Goal: Use online tool/utility: Utilize a website feature to perform a specific function

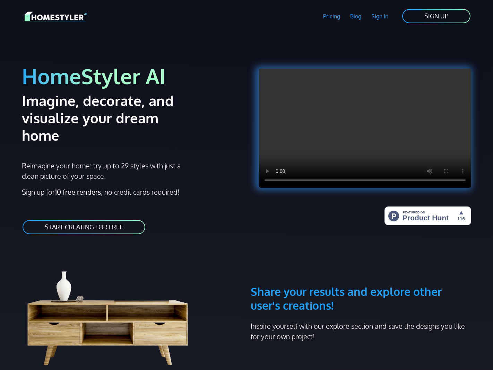
click at [193, 56] on div "HomeStyler AI Imagine, decorate, and visualize your dream home Reimagine your h…" at bounding box center [132, 142] width 229 height 202
click at [334, 17] on link "Pricing" at bounding box center [331, 16] width 27 height 16
click at [121, 219] on link "START CREATING FOR FREE" at bounding box center [84, 227] width 124 height 16
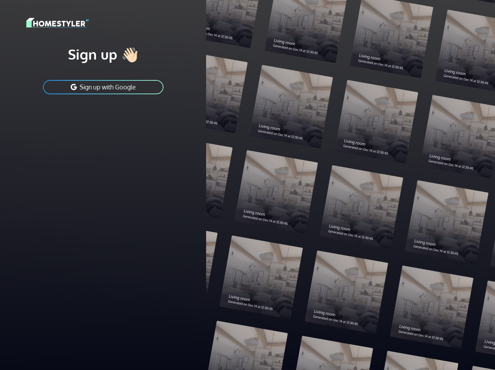
click at [123, 87] on button "Sign up with Google" at bounding box center [103, 87] width 122 height 16
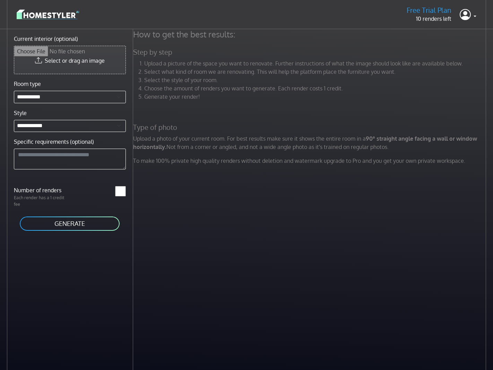
type input "**********"
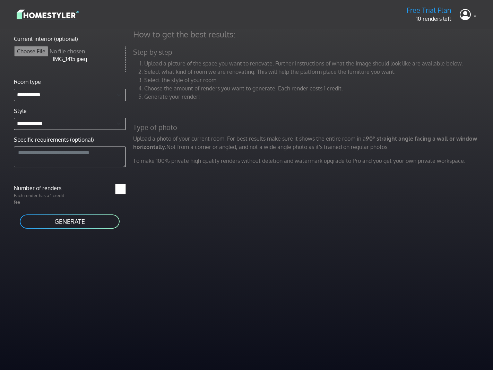
scroll to position [2, 0]
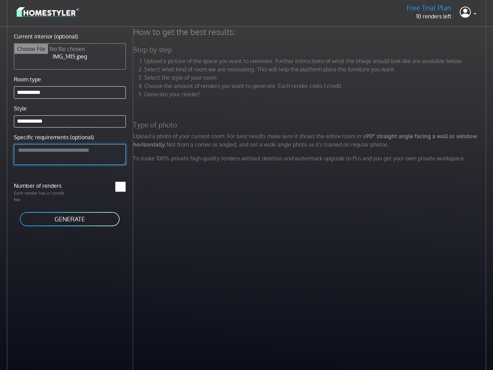
click at [61, 158] on textarea "Specific requirements (optional)" at bounding box center [70, 154] width 112 height 21
type textarea "*"
click at [112, 150] on textarea "**********" at bounding box center [70, 154] width 112 height 21
drag, startPoint x: 85, startPoint y: 150, endPoint x: 91, endPoint y: 154, distance: 7.1
click at [85, 150] on textarea "**********" at bounding box center [70, 154] width 112 height 21
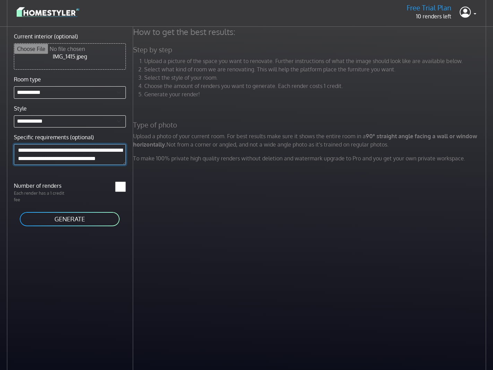
scroll to position [8, 0]
drag, startPoint x: 105, startPoint y: 160, endPoint x: 128, endPoint y: 185, distance: 33.9
click at [126, 185] on form "**********" at bounding box center [70, 129] width 112 height 195
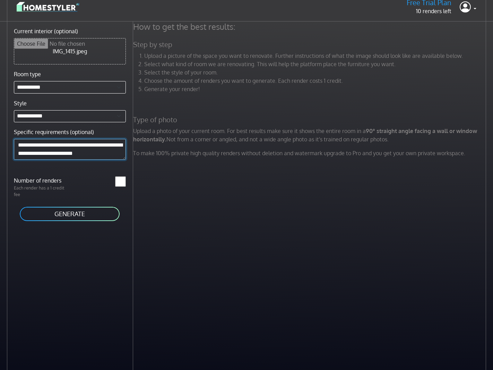
scroll to position [6, 0]
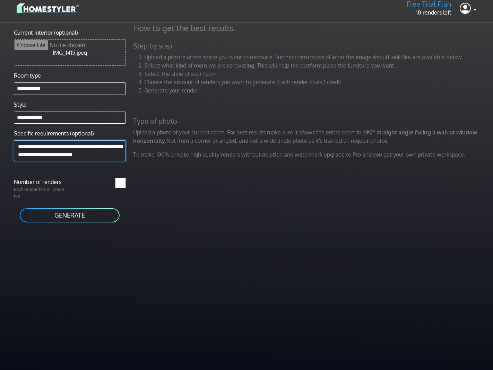
type textarea "**********"
click at [83, 184] on div "*" at bounding box center [100, 188] width 60 height 21
type input "*"
click at [123, 181] on input "*" at bounding box center [120, 182] width 11 height 10
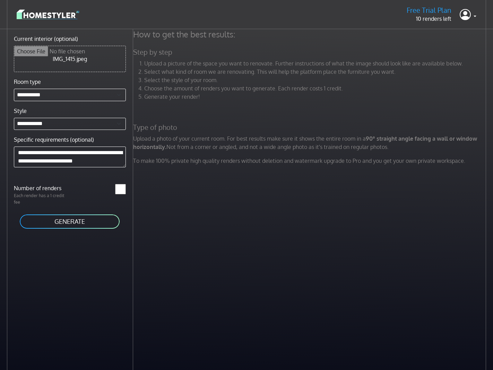
scroll to position [0, 0]
click at [89, 219] on button "GENERATE" at bounding box center [69, 222] width 101 height 16
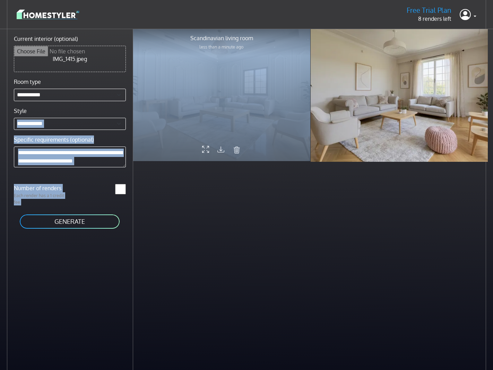
drag, startPoint x: 166, startPoint y: 107, endPoint x: 157, endPoint y: 119, distance: 14.1
click at [111, 114] on div "**********" at bounding box center [246, 214] width 493 height 370
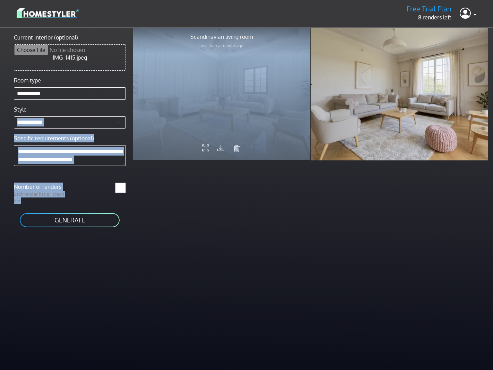
click at [212, 122] on div at bounding box center [221, 93] width 177 height 133
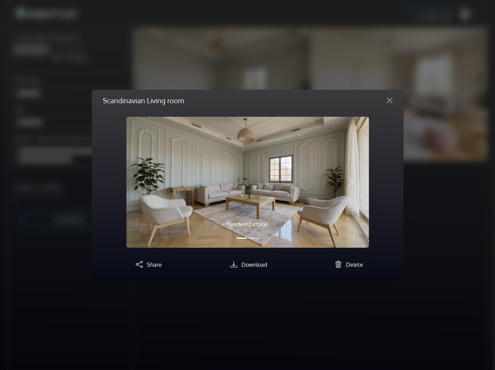
click at [253, 237] on button "Slide 2" at bounding box center [254, 238] width 10 height 8
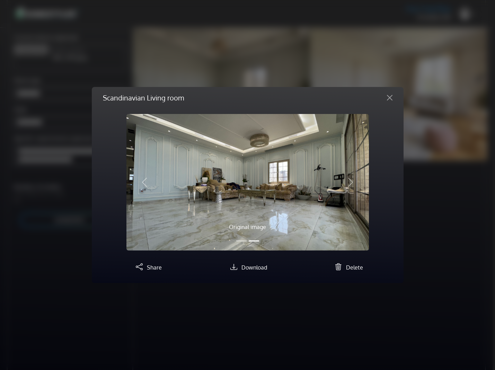
click at [241, 240] on button "Slide 1" at bounding box center [241, 241] width 10 height 8
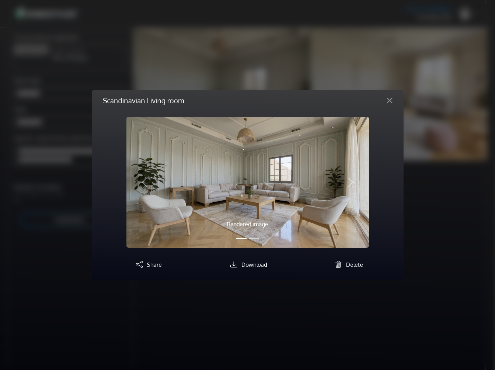
click at [441, 189] on div "Scandinavian Living room Rendered image Original image Previous Next Share Down…" at bounding box center [247, 185] width 495 height 370
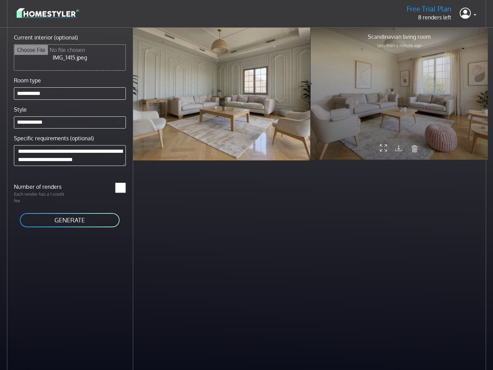
click at [401, 125] on div at bounding box center [399, 93] width 177 height 133
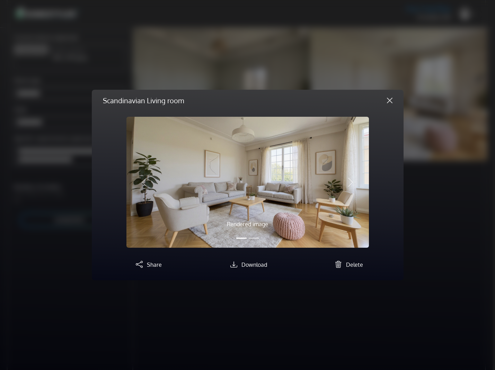
click at [391, 102] on button "Close" at bounding box center [390, 100] width 17 height 11
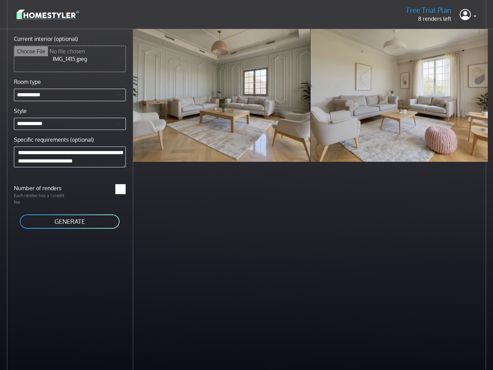
scroll to position [0, 0]
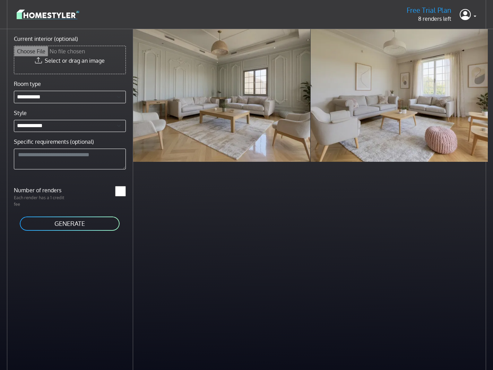
click at [63, 14] on img at bounding box center [48, 14] width 62 height 12
click at [474, 13] on link at bounding box center [470, 14] width 17 height 17
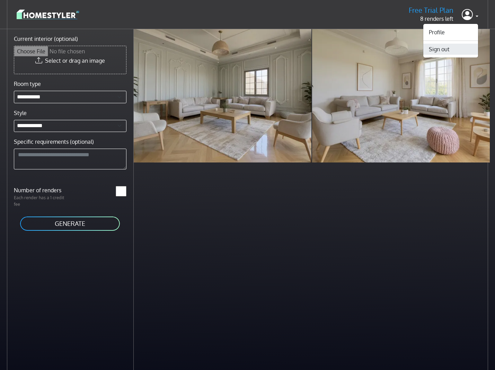
click at [455, 47] on button "Sign out" at bounding box center [451, 49] width 55 height 11
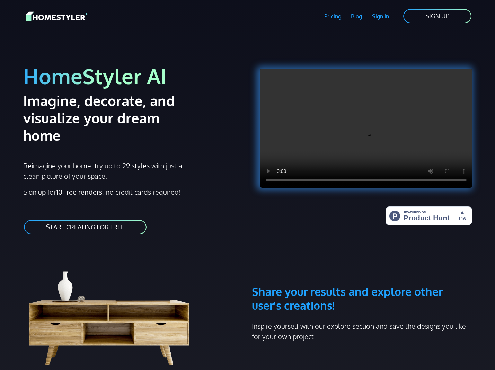
click at [338, 17] on link "Pricing" at bounding box center [332, 16] width 27 height 16
